Goal: Task Accomplishment & Management: Use online tool/utility

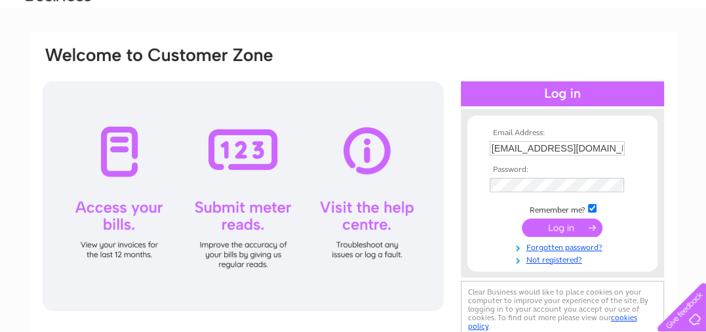
click at [571, 228] on input "submit" at bounding box center [562, 227] width 81 height 18
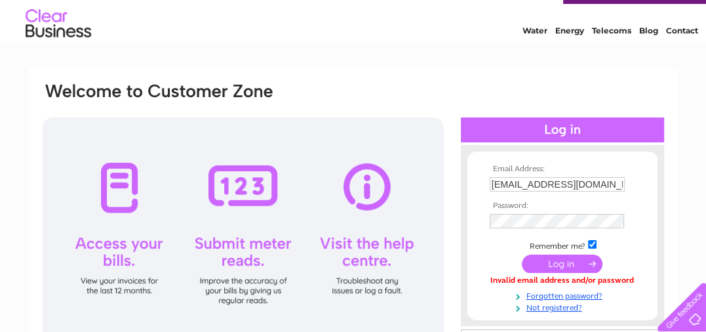
scroll to position [33, 0]
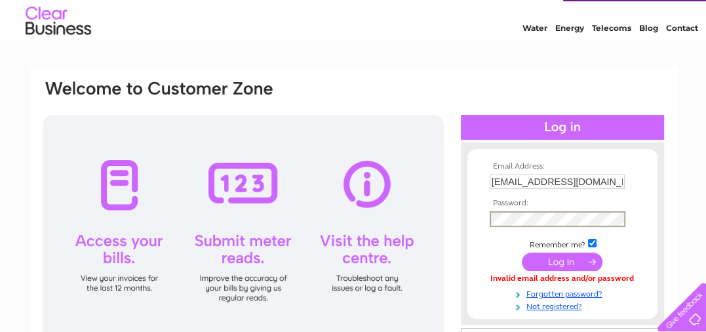
click at [554, 261] on input "submit" at bounding box center [562, 262] width 81 height 18
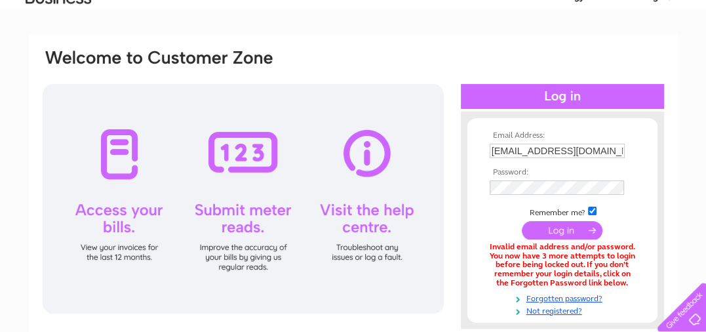
scroll to position [66, 0]
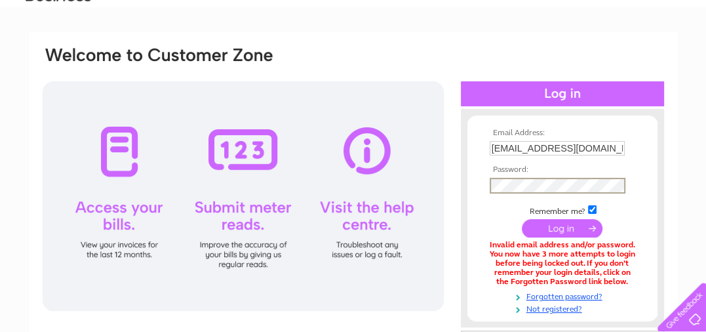
click at [569, 226] on input "submit" at bounding box center [562, 228] width 81 height 18
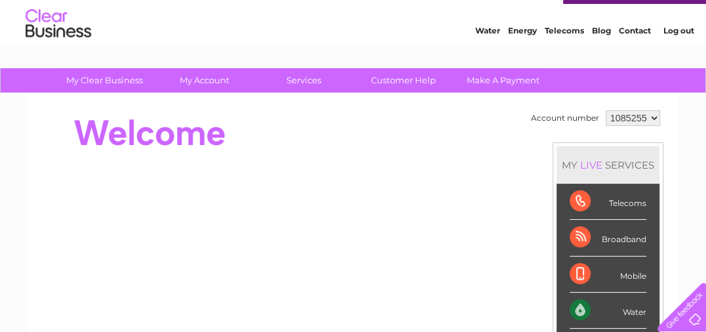
scroll to position [33, 0]
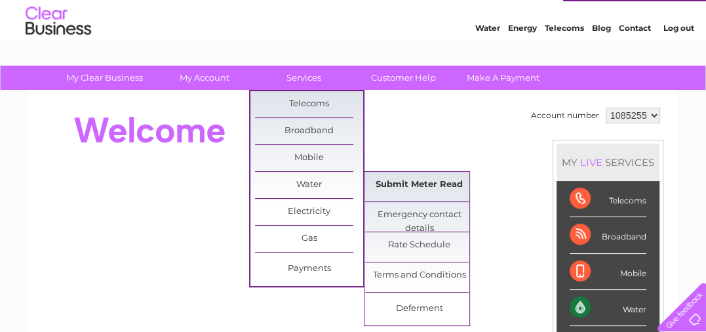
click at [422, 186] on link "Submit Meter Read" at bounding box center [419, 185] width 108 height 26
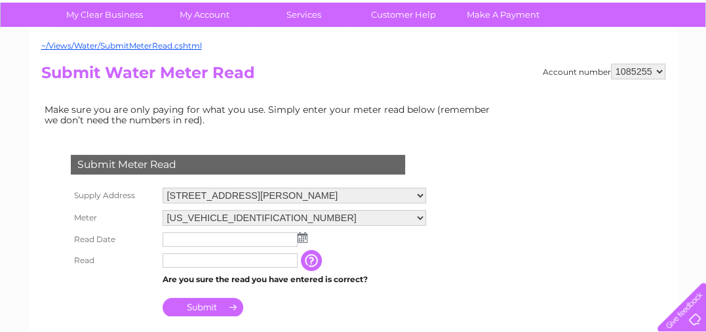
scroll to position [99, 0]
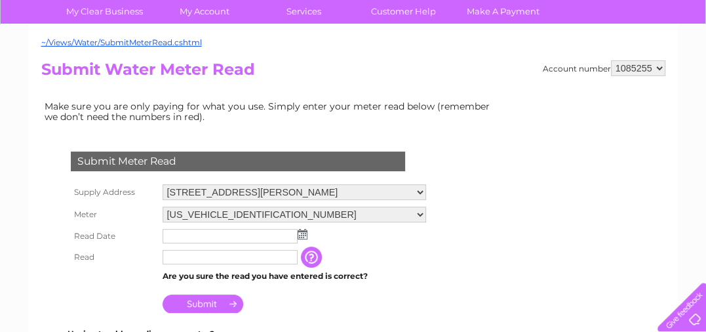
click at [303, 230] on img at bounding box center [303, 234] width 10 height 10
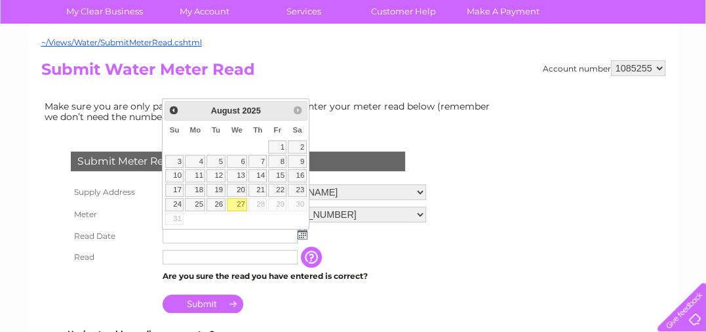
click at [240, 206] on link "27" at bounding box center [237, 204] width 21 height 13
type input "[DATE]"
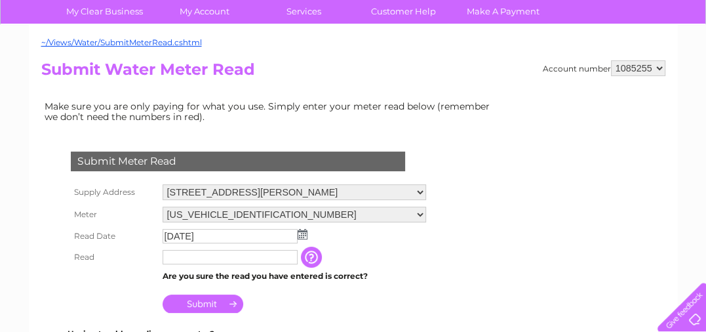
click at [281, 256] on input "text" at bounding box center [230, 257] width 135 height 14
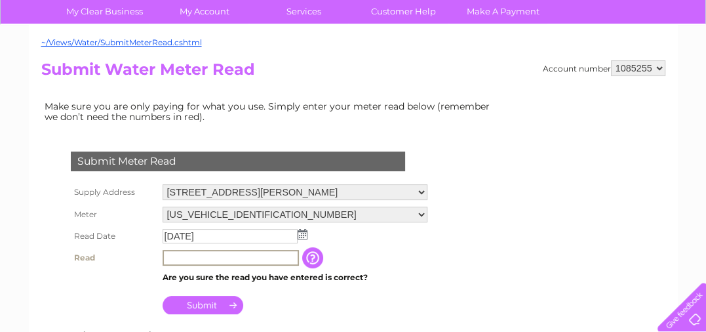
click at [426, 277] on td "Are you sure the read you have entered is correct?" at bounding box center [295, 277] width 272 height 17
click at [281, 253] on input "text" at bounding box center [231, 258] width 136 height 16
type input "578"
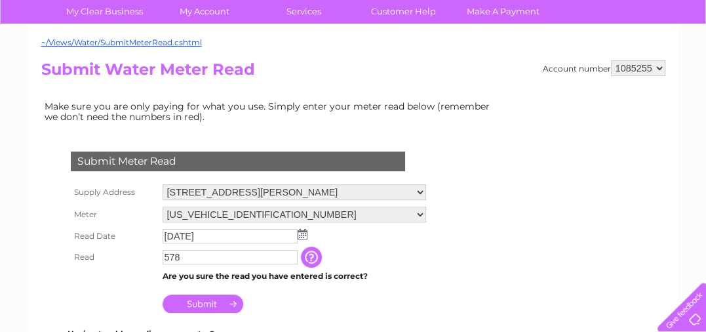
click at [213, 302] on input "Submit" at bounding box center [203, 303] width 81 height 18
